Goal: Find specific page/section: Find specific page/section

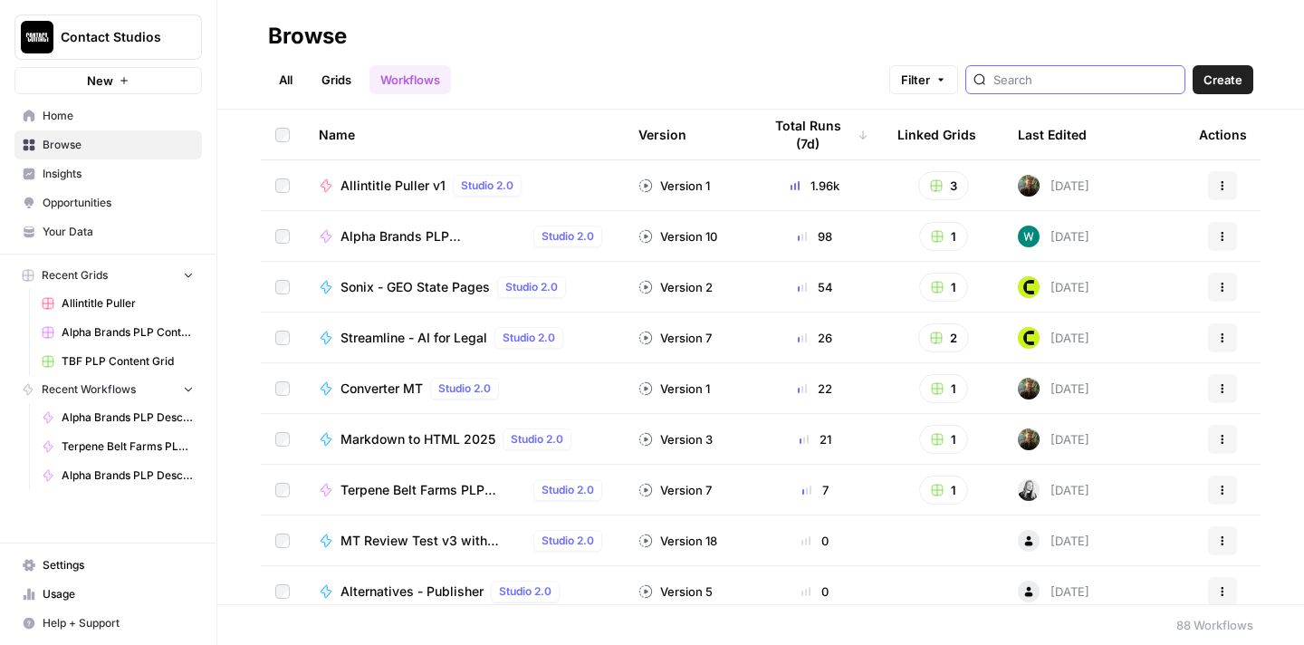
click at [1073, 82] on input "search" at bounding box center [1085, 80] width 184 height 18
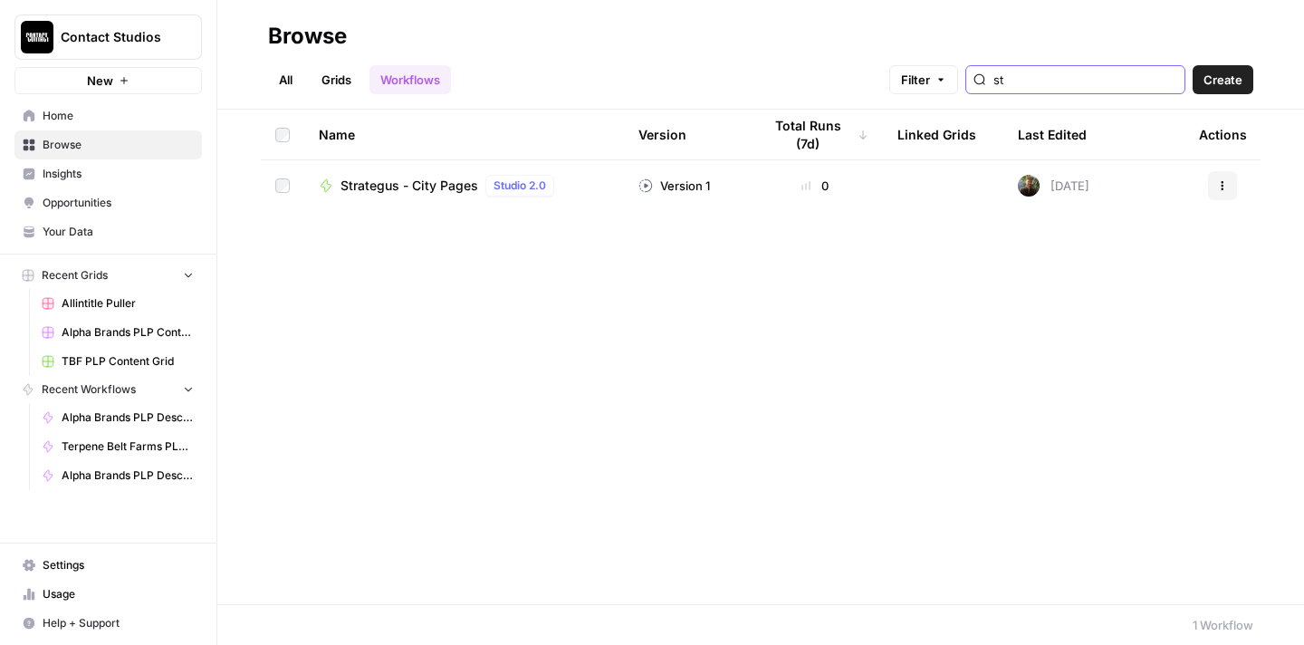
type input "s"
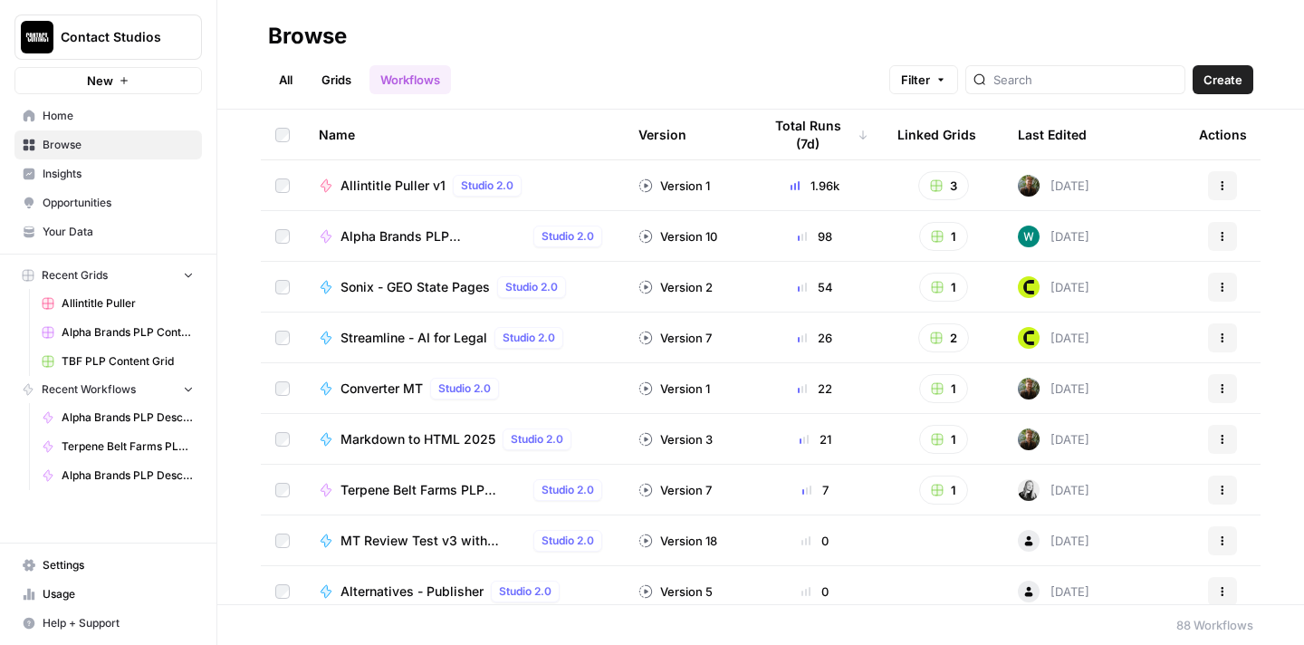
click at [1091, 130] on th "Last Edited" at bounding box center [1093, 135] width 181 height 50
